Goal: Task Accomplishment & Management: Use online tool/utility

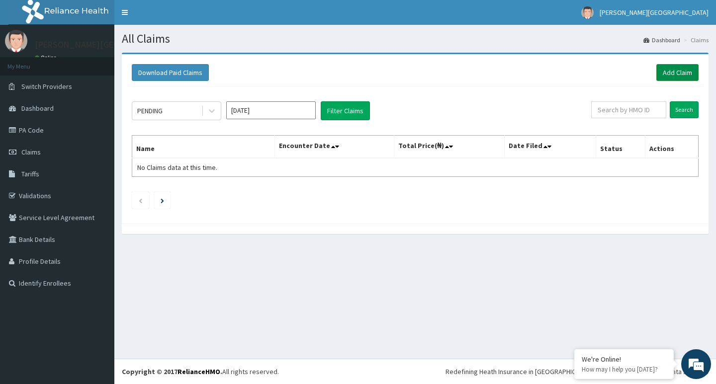
click at [678, 76] on link "Add Claim" at bounding box center [677, 72] width 42 height 17
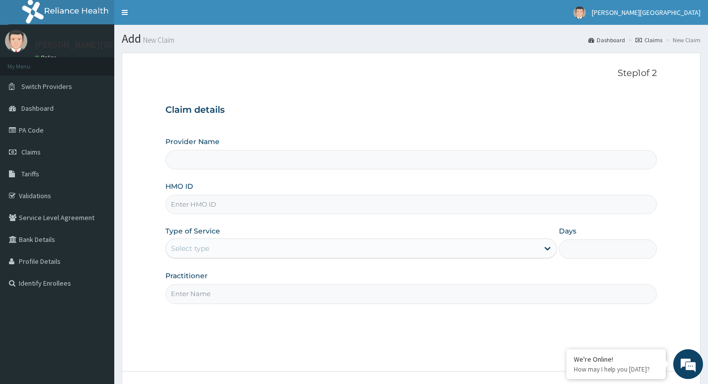
type input "[PERSON_NAME][GEOGRAPHIC_DATA]"
type input "s"
type input "SBG/11302/A"
click at [291, 250] on div "Select type" at bounding box center [352, 248] width 373 height 16
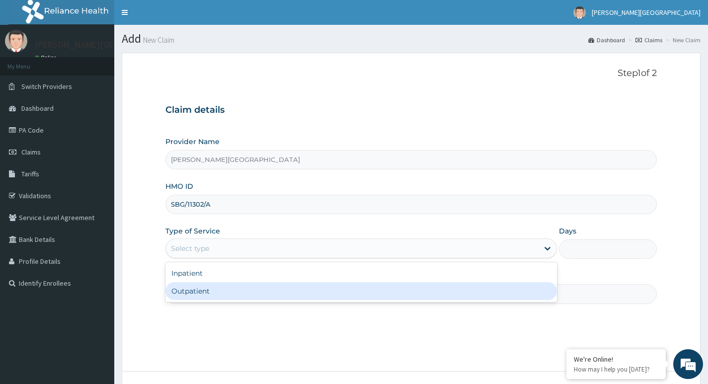
click at [282, 288] on div "Outpatient" at bounding box center [361, 291] width 392 height 18
type input "1"
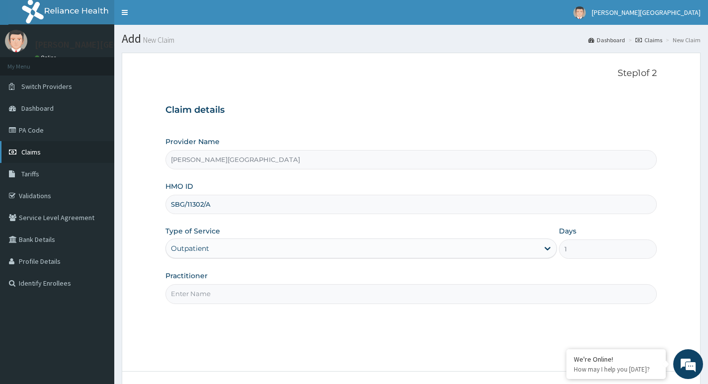
click at [27, 159] on link "Claims" at bounding box center [57, 152] width 114 height 22
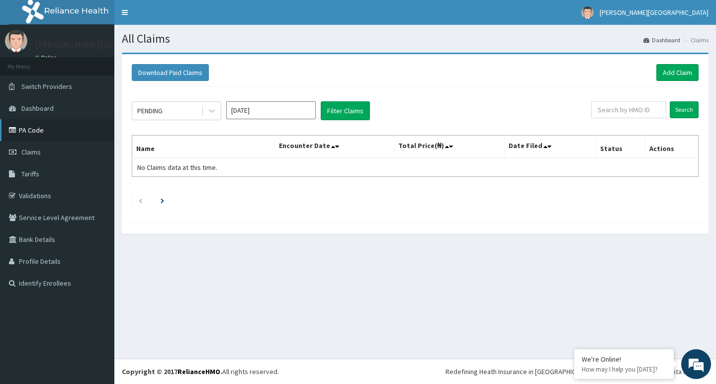
click at [10, 129] on icon at bounding box center [14, 130] width 10 height 7
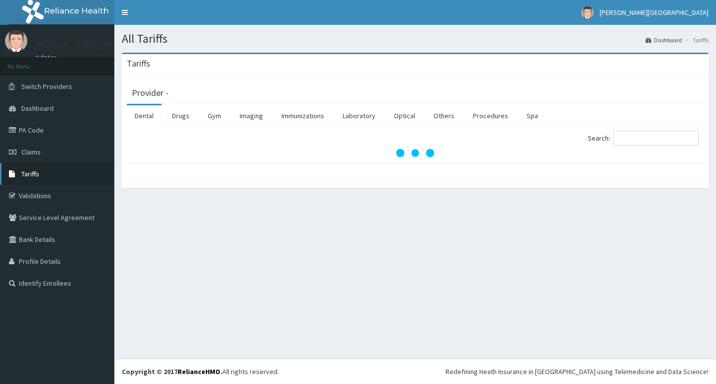
click at [51, 170] on link "Tariffs" at bounding box center [57, 174] width 114 height 22
click at [479, 121] on link "Procedures" at bounding box center [490, 115] width 51 height 21
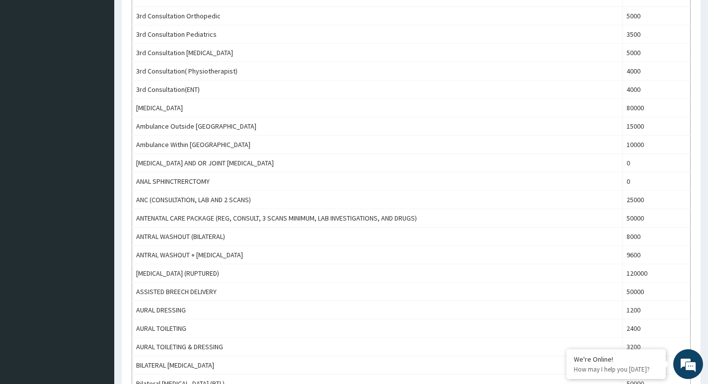
scroll to position [833, 0]
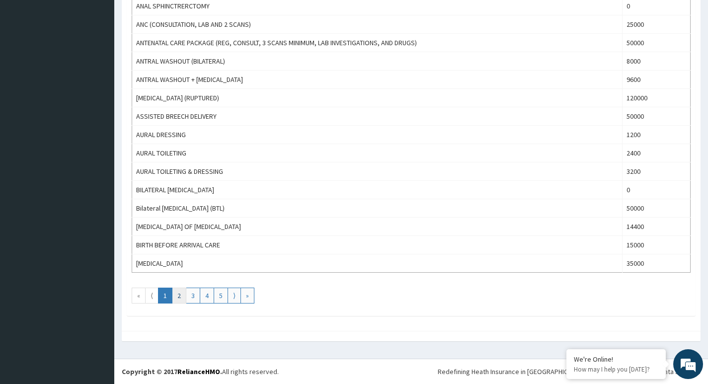
click at [177, 294] on link "2" at bounding box center [179, 296] width 14 height 16
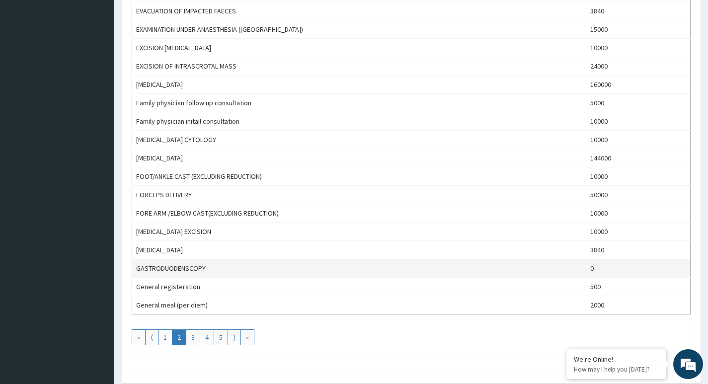
scroll to position [795, 0]
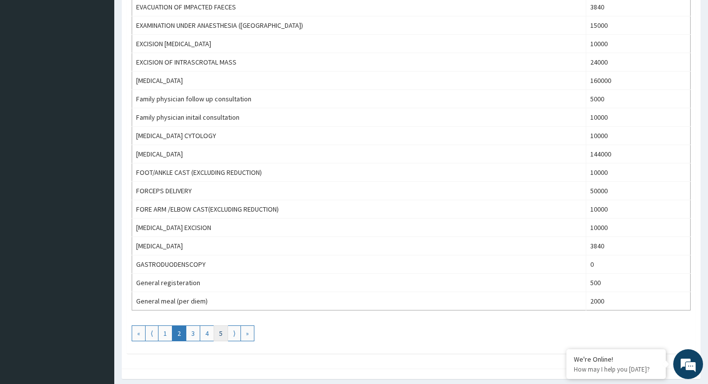
click at [221, 335] on link "5" at bounding box center [221, 333] width 14 height 16
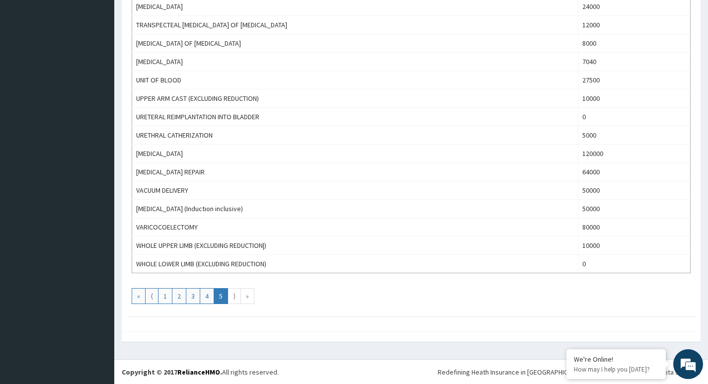
scroll to position [557, 0]
click at [193, 300] on link "3" at bounding box center [193, 296] width 14 height 16
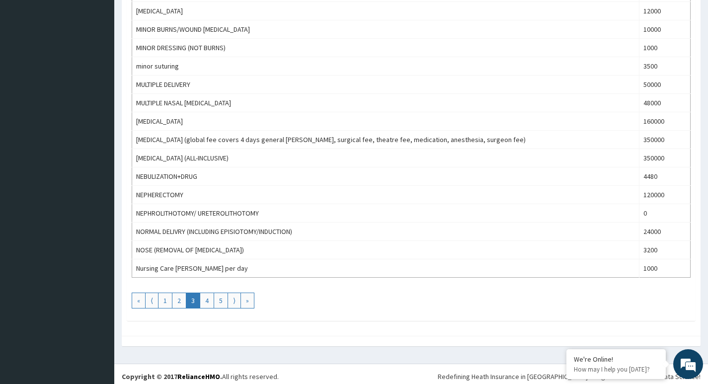
scroll to position [833, 0]
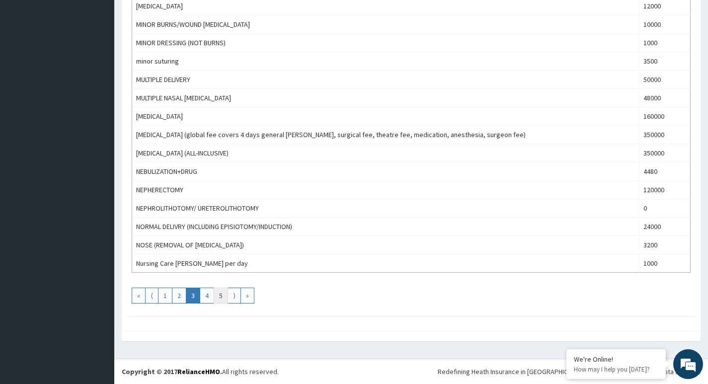
click at [220, 297] on link "5" at bounding box center [221, 296] width 14 height 16
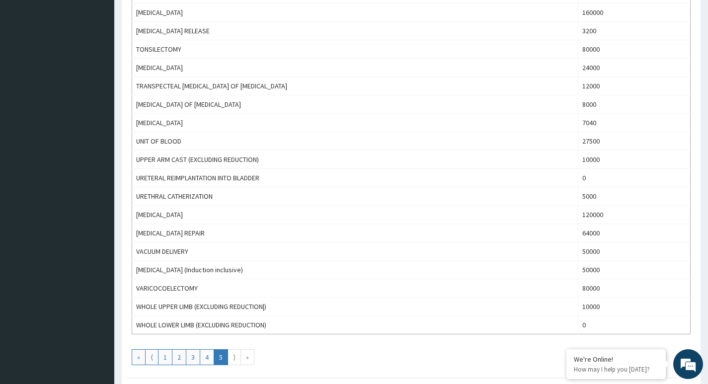
scroll to position [497, 0]
click at [181, 359] on link "2" at bounding box center [179, 356] width 14 height 16
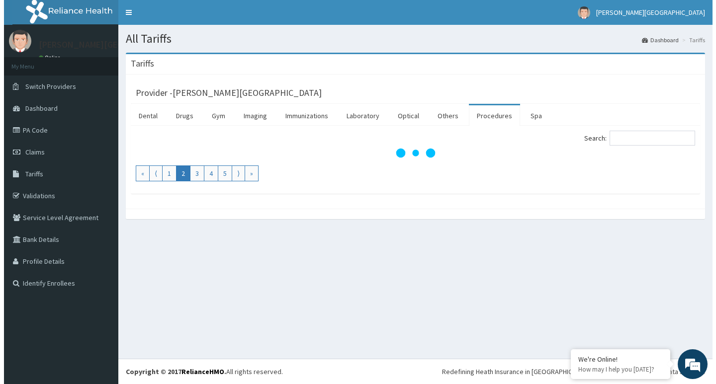
scroll to position [0, 0]
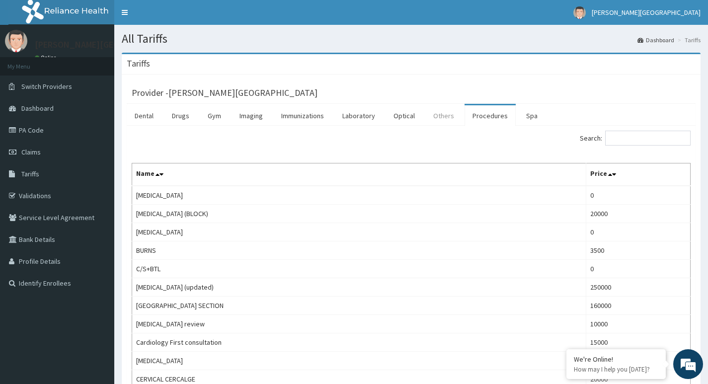
click at [450, 116] on link "Others" at bounding box center [443, 115] width 37 height 21
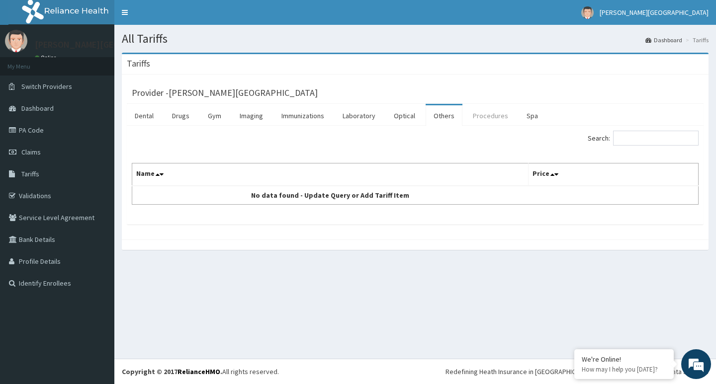
click at [485, 118] on link "Procedures" at bounding box center [490, 115] width 51 height 21
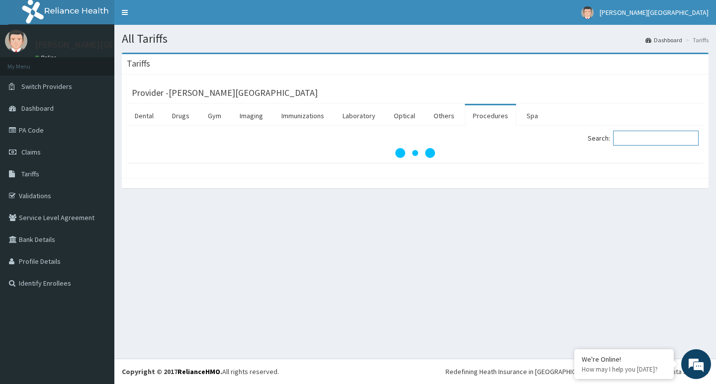
click at [648, 144] on input "Search:" at bounding box center [655, 138] width 85 height 15
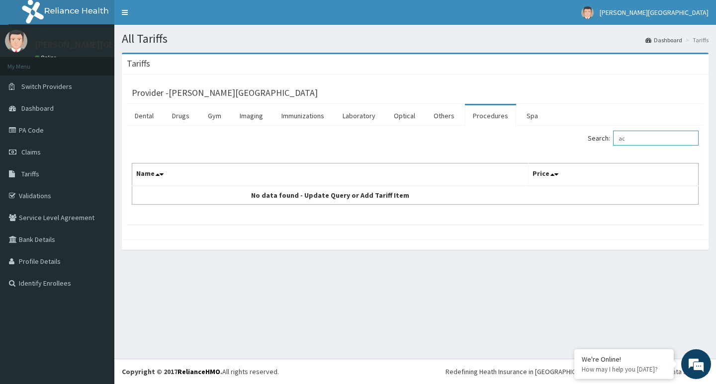
type input "a"
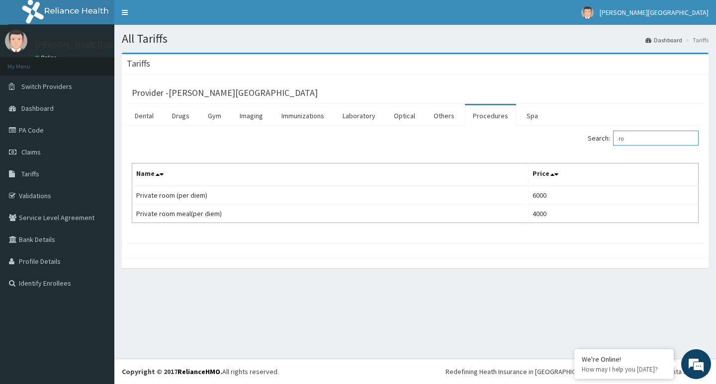
type input "r"
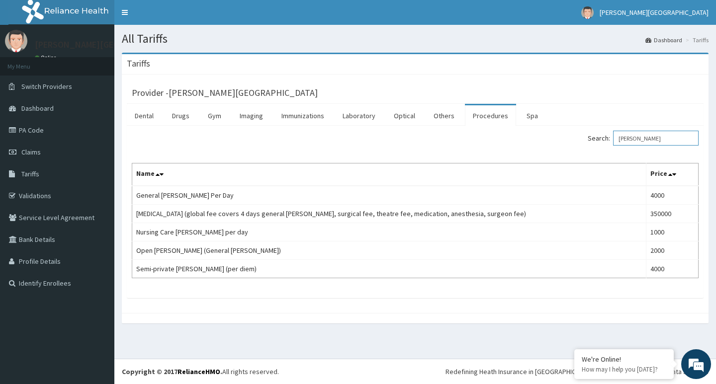
type input "ward"
click at [369, 117] on link "Laboratory" at bounding box center [358, 115] width 49 height 21
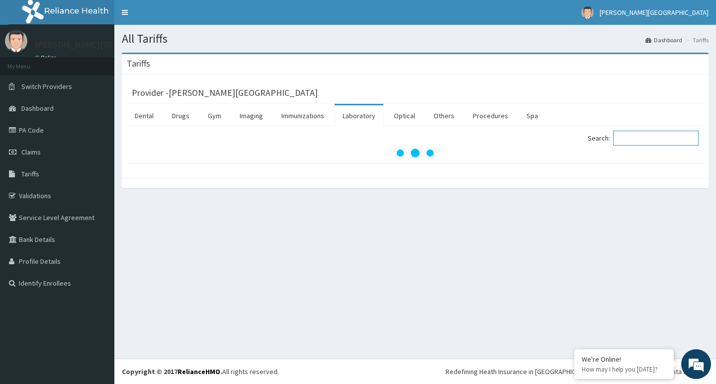
click at [641, 143] on input "Search:" at bounding box center [655, 138] width 85 height 15
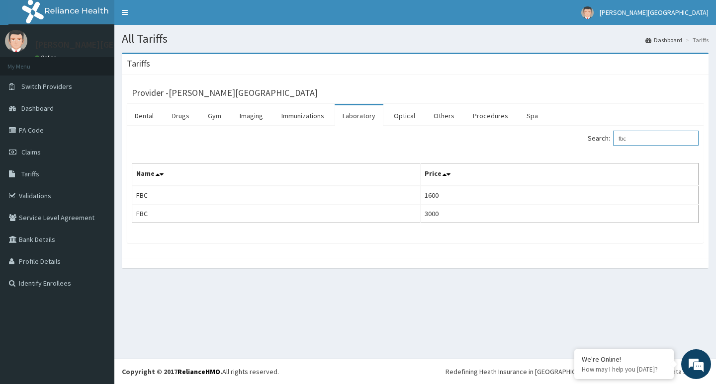
click at [660, 142] on input "fbc" at bounding box center [655, 138] width 85 height 15
type input "f"
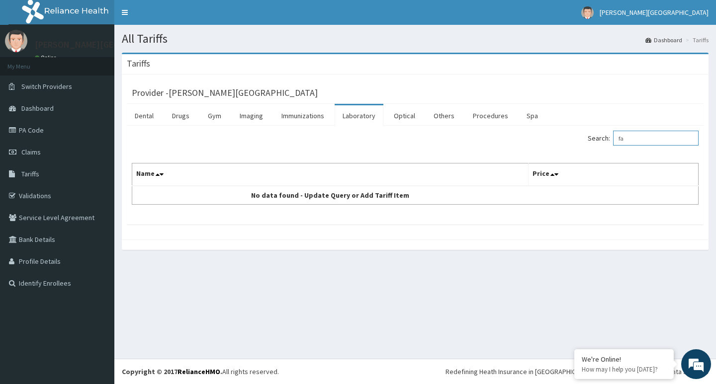
type input "f"
type input "F"
type input "E"
type input "FLP"
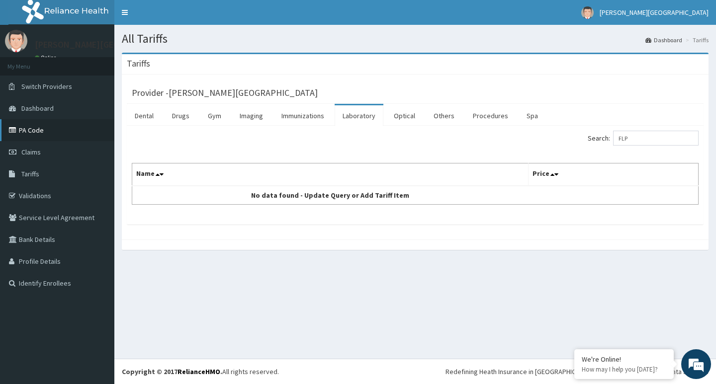
drag, startPoint x: 29, startPoint y: 134, endPoint x: 87, endPoint y: 131, distance: 57.7
click at [29, 134] on link "PA Code" at bounding box center [57, 130] width 114 height 22
